Goal: Task Accomplishment & Management: Use online tool/utility

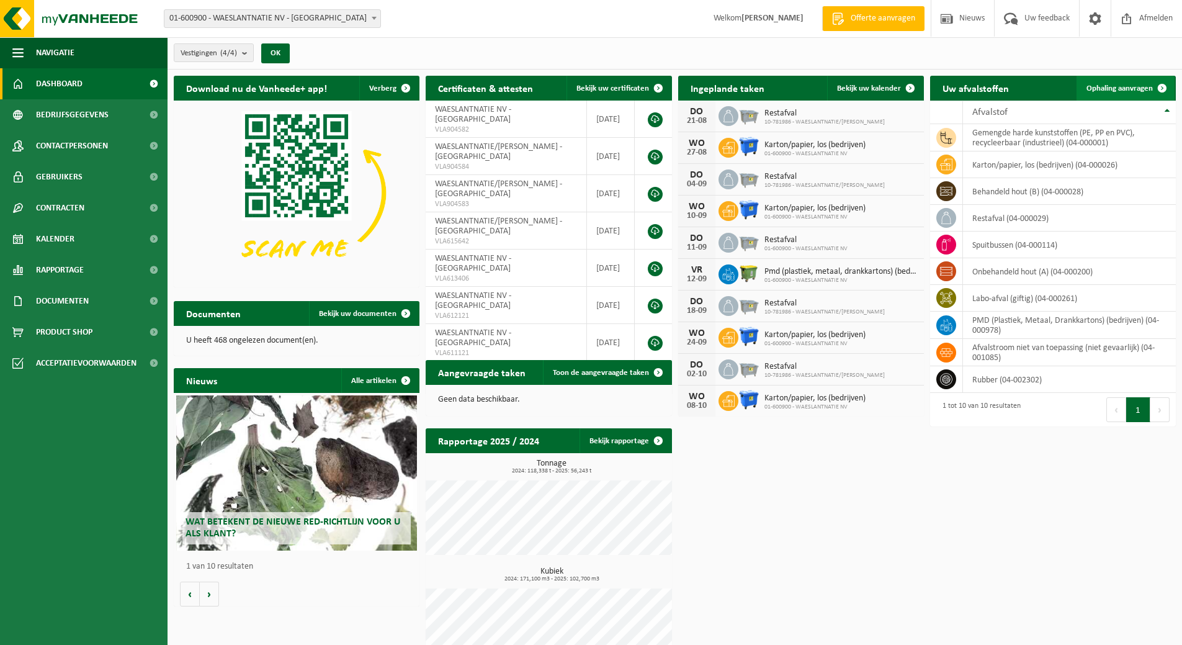
click at [1128, 84] on span "Ophaling aanvragen" at bounding box center [1120, 88] width 66 height 8
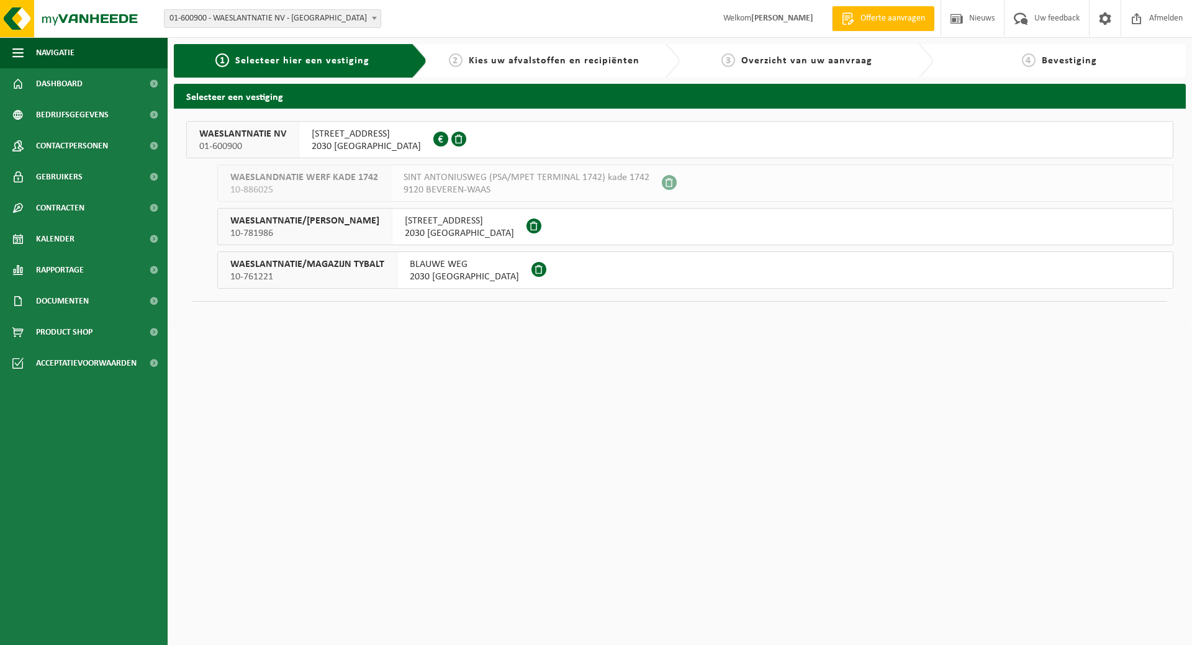
click at [354, 133] on span "SCHENKELDIJK 9" at bounding box center [366, 134] width 109 height 12
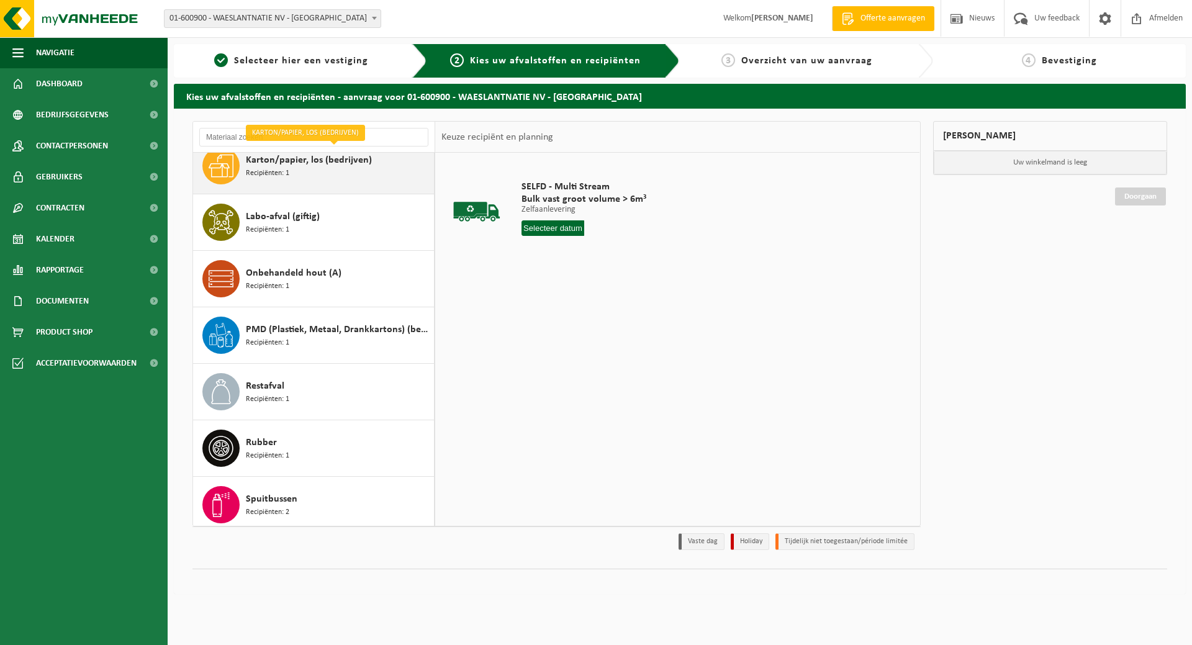
scroll to position [135, 0]
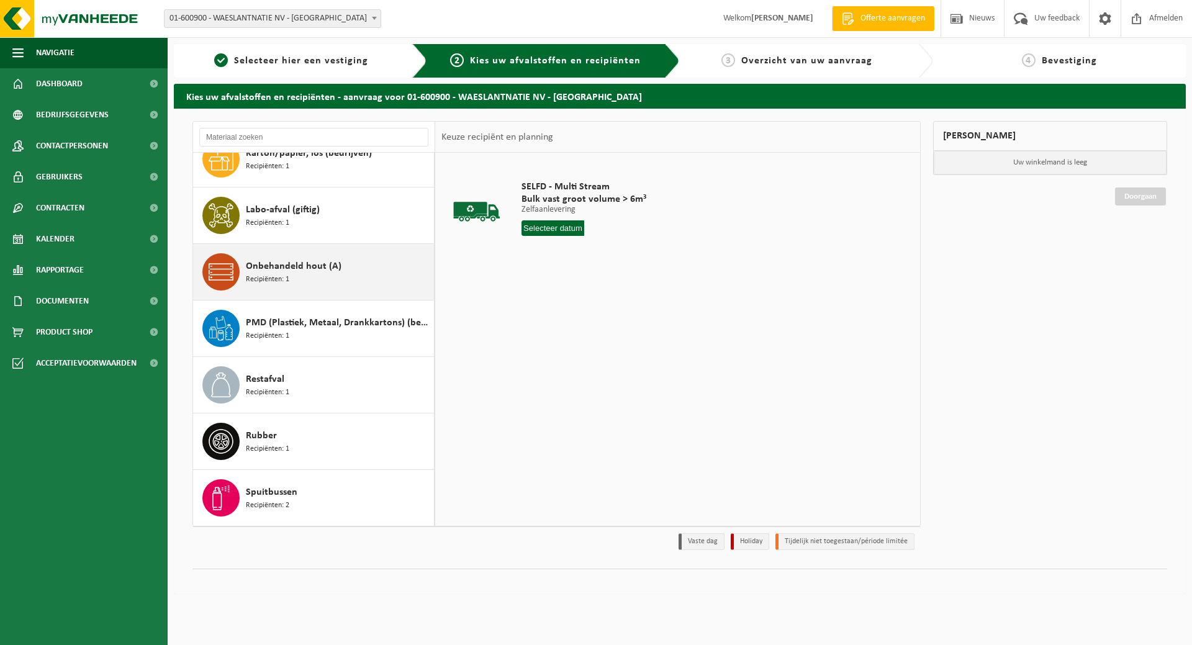
click at [286, 260] on span "Onbehandeld hout (A)" at bounding box center [294, 266] width 96 height 15
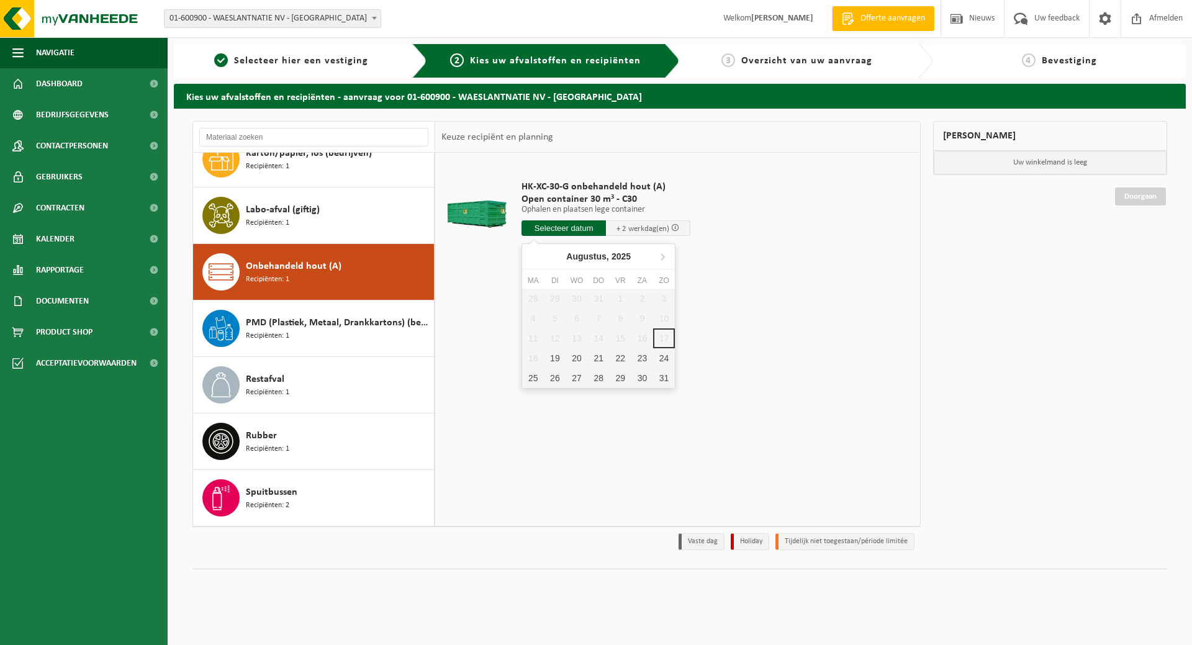
click at [559, 230] on input "text" at bounding box center [563, 228] width 84 height 16
click at [283, 379] on span "Restafval" at bounding box center [265, 379] width 38 height 15
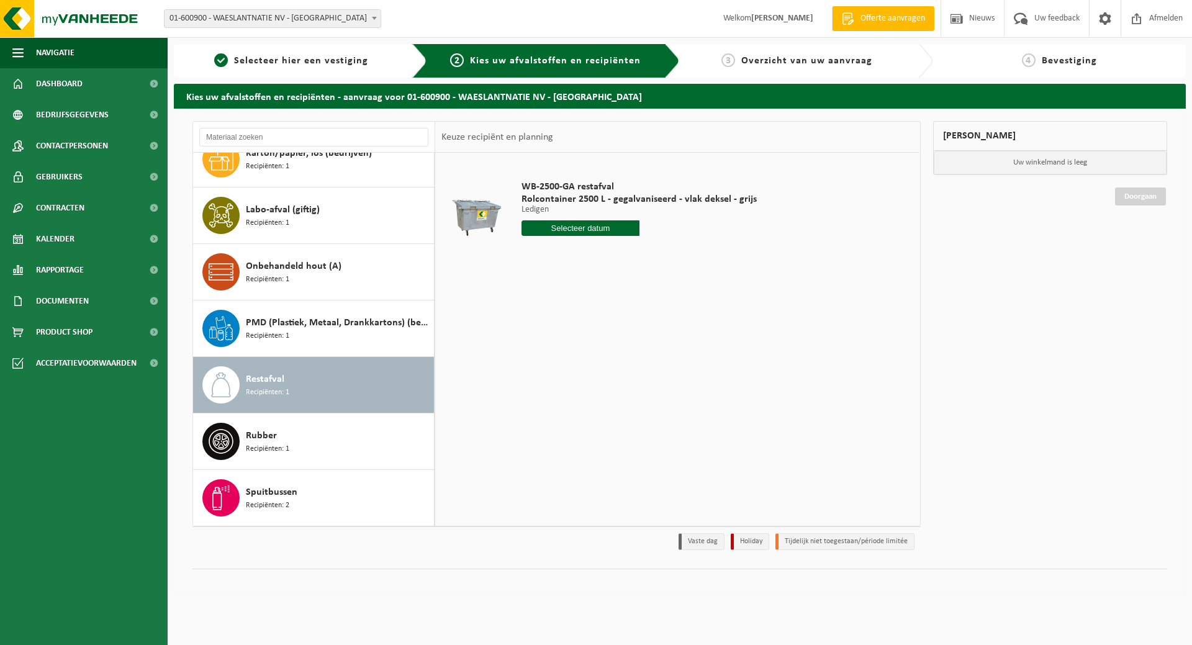
click at [572, 230] on input "text" at bounding box center [580, 228] width 118 height 16
click at [596, 354] on div "21" at bounding box center [599, 358] width 22 height 20
type input "Van 2025-08-21"
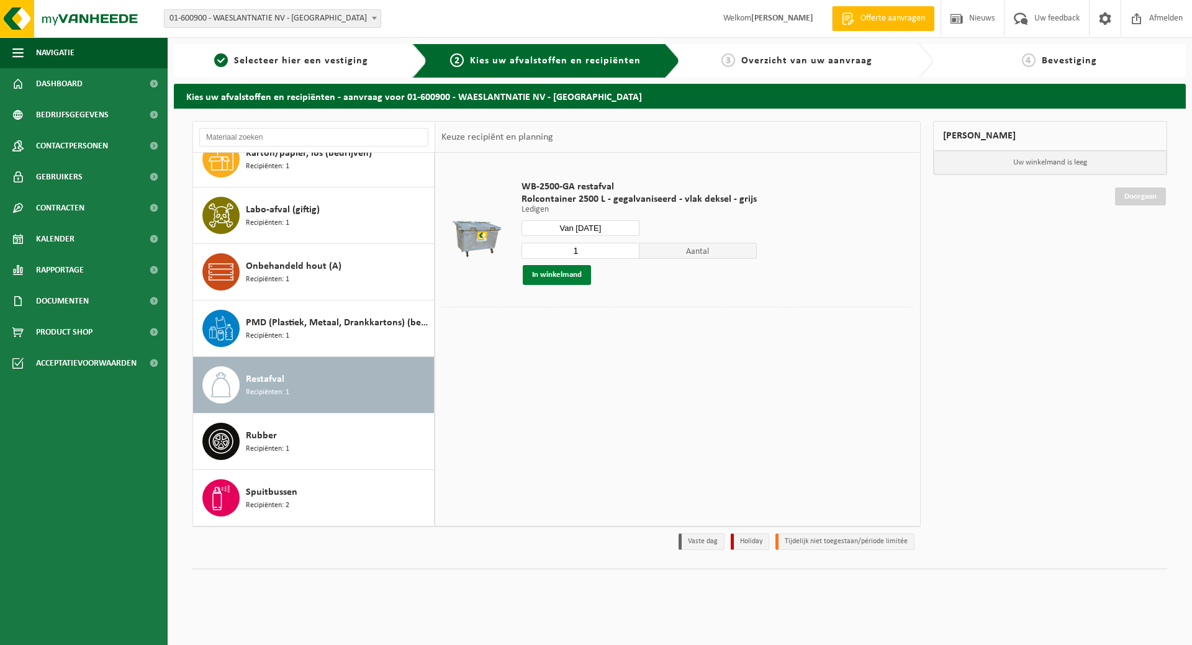
click at [557, 276] on button "In winkelmand" at bounding box center [557, 275] width 68 height 20
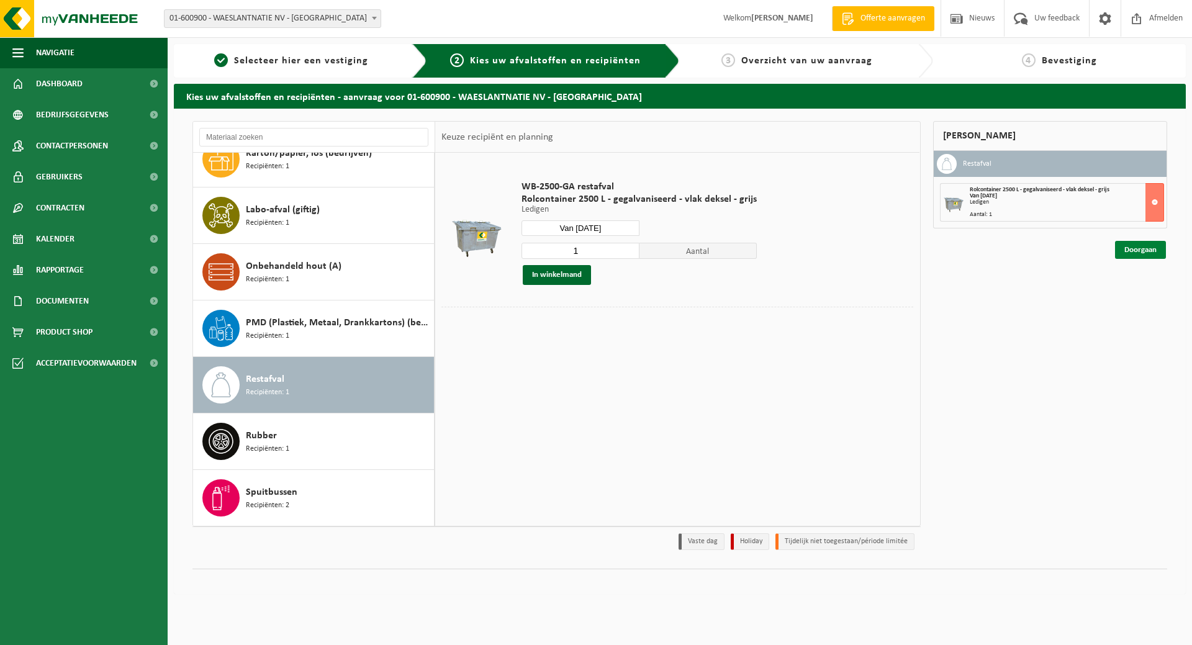
click at [1139, 251] on link "Doorgaan" at bounding box center [1140, 250] width 51 height 18
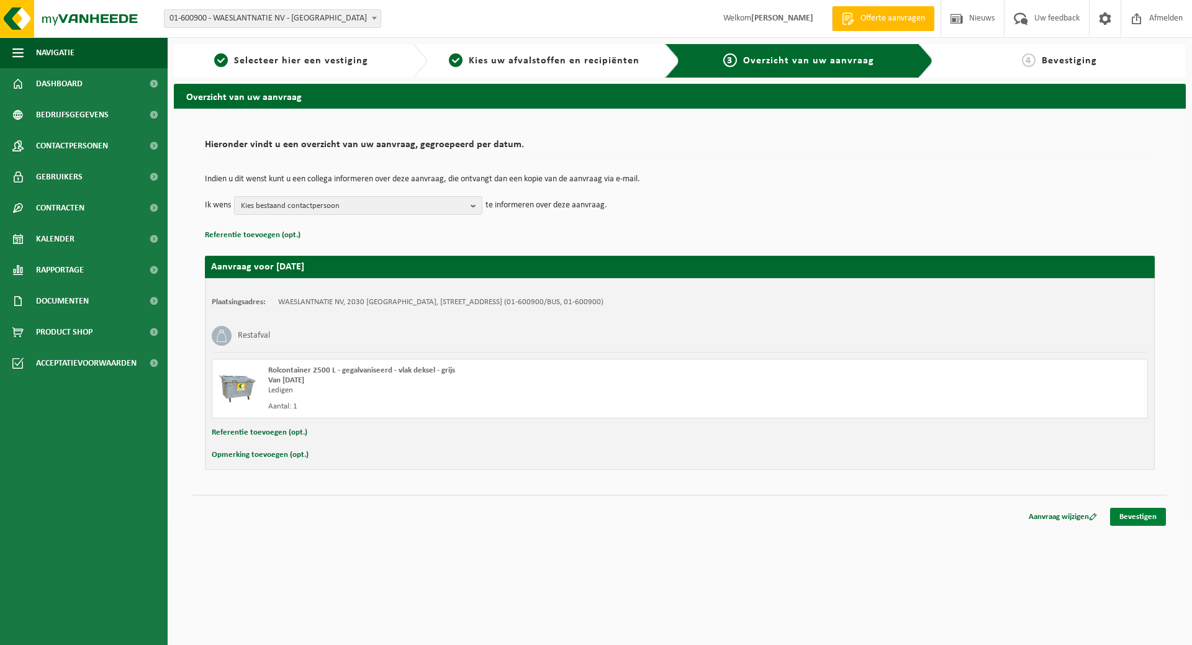
click at [1136, 522] on link "Bevestigen" at bounding box center [1138, 517] width 56 height 18
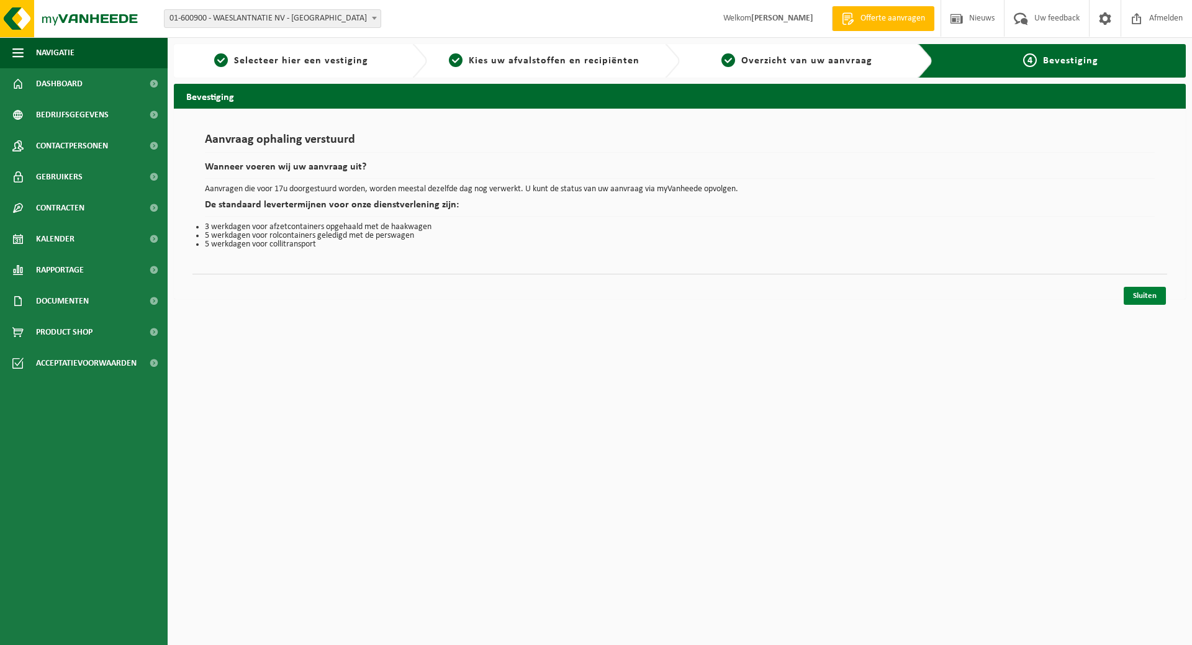
click at [1134, 298] on link "Sluiten" at bounding box center [1144, 296] width 42 height 18
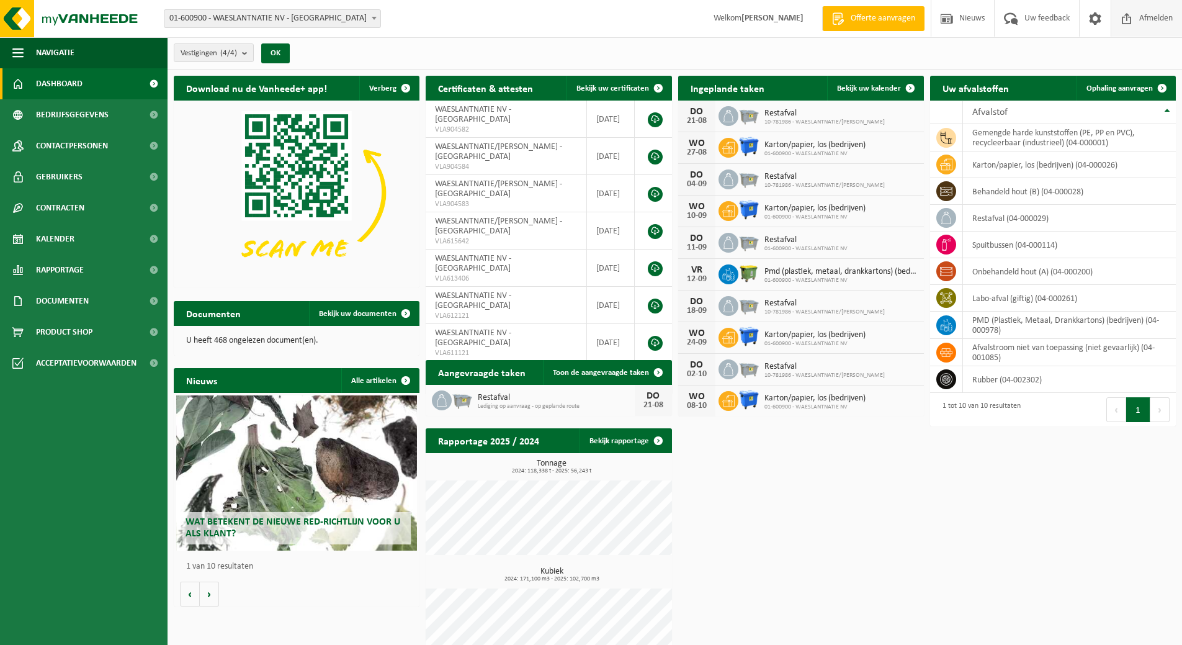
click at [1148, 22] on span "Afmelden" at bounding box center [1156, 18] width 40 height 37
